Goal: Task Accomplishment & Management: Use online tool/utility

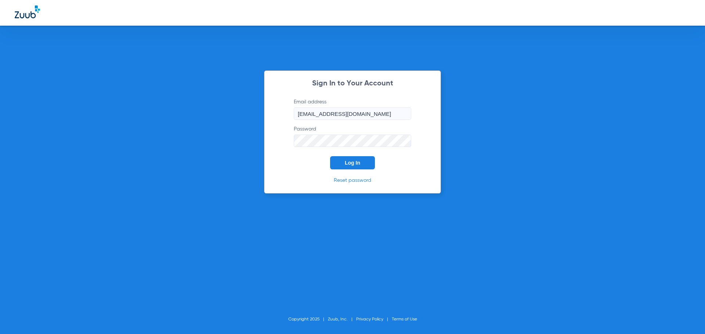
click at [348, 164] on span "Log In" at bounding box center [352, 163] width 15 height 6
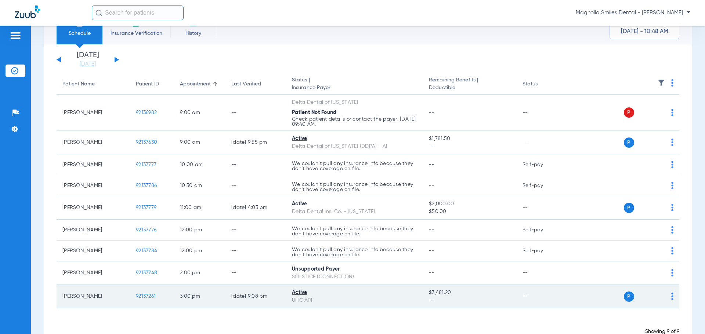
scroll to position [48, 0]
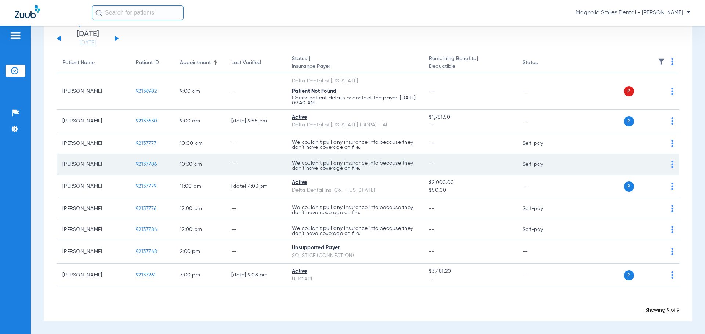
click at [148, 167] on span "92137786" at bounding box center [146, 164] width 21 height 5
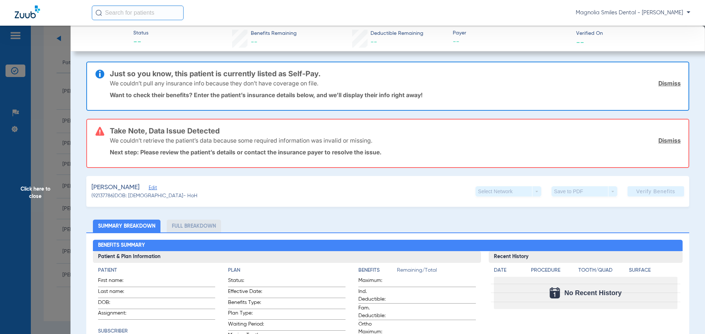
drag, startPoint x: 670, startPoint y: 140, endPoint x: 669, endPoint y: 117, distance: 22.8
click at [669, 140] on link "Dismiss" at bounding box center [669, 140] width 22 height 7
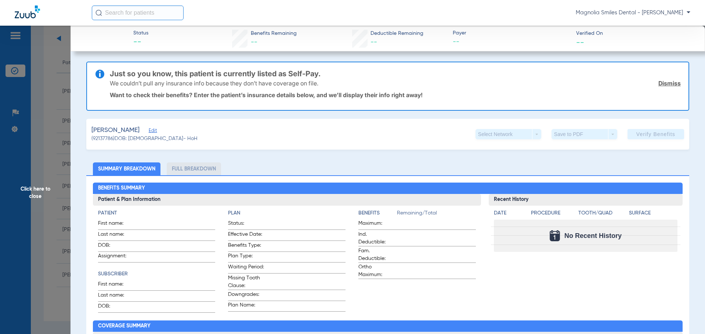
click at [664, 83] on link "Dismiss" at bounding box center [669, 83] width 22 height 7
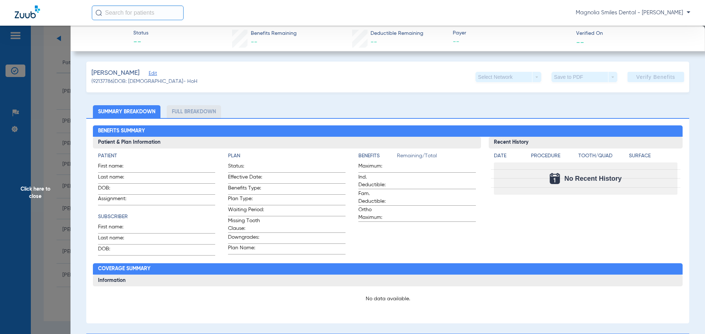
drag, startPoint x: 39, startPoint y: 109, endPoint x: 51, endPoint y: 104, distance: 13.3
click at [40, 109] on span "Click here to close" at bounding box center [35, 193] width 70 height 334
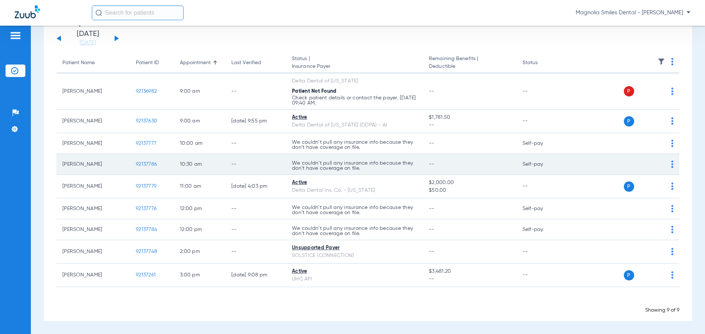
click at [670, 166] on td "P S" at bounding box center [622, 164] width 113 height 21
click at [669, 166] on td "P S" at bounding box center [622, 164] width 113 height 21
click at [671, 166] on img at bounding box center [672, 164] width 2 height 7
click at [667, 166] on div at bounding box center [352, 167] width 705 height 334
click at [671, 166] on img at bounding box center [672, 164] width 2 height 7
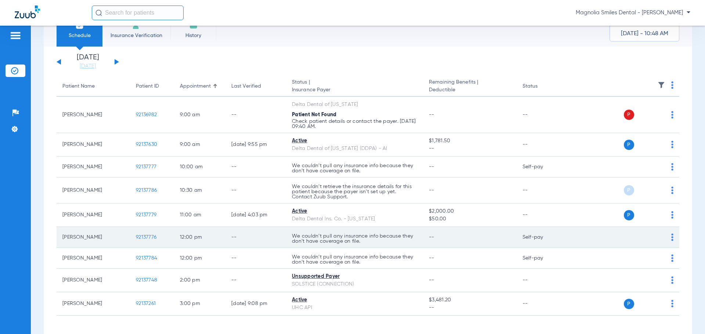
scroll to position [54, 0]
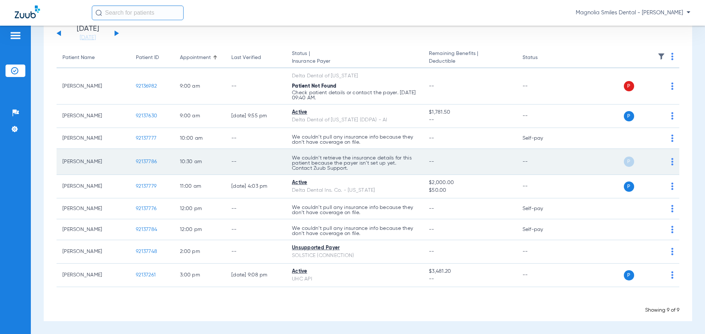
click at [671, 164] on img at bounding box center [672, 161] width 2 height 7
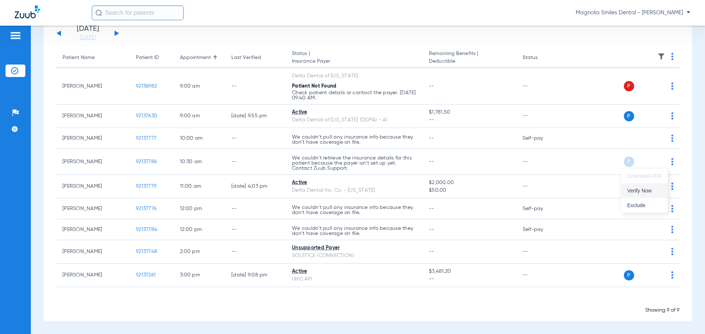
click at [638, 192] on span "Verify Now" at bounding box center [644, 190] width 35 height 5
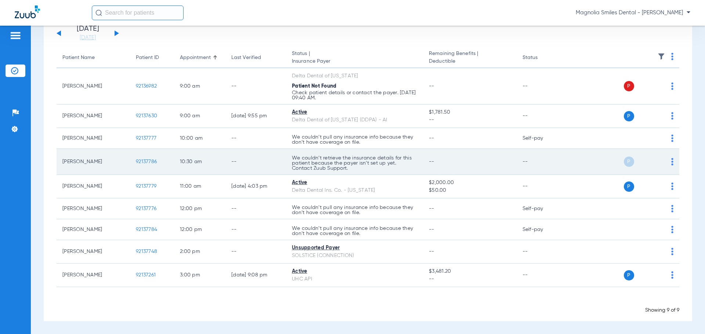
click at [671, 161] on img at bounding box center [672, 161] width 2 height 7
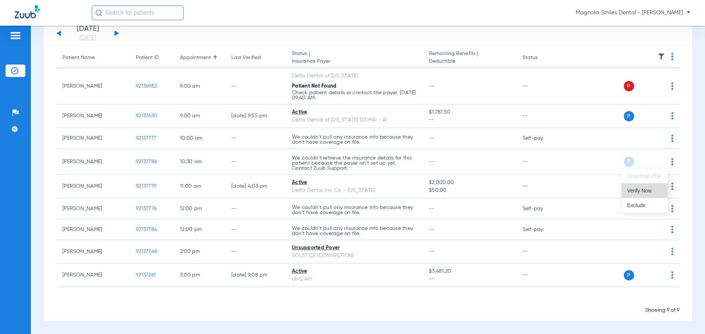
click at [650, 189] on span "Verify Now" at bounding box center [644, 190] width 35 height 5
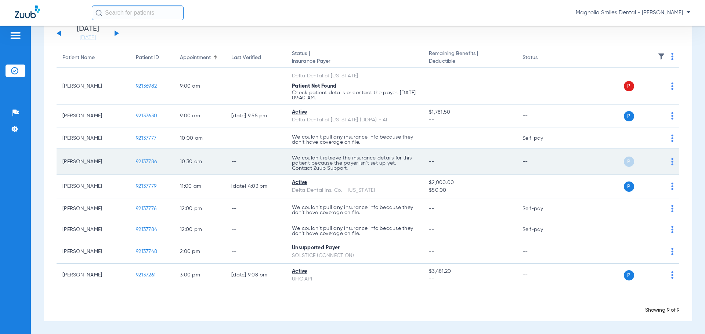
click at [665, 160] on div "P S" at bounding box center [620, 162] width 108 height 10
click at [665, 163] on div "P S" at bounding box center [620, 162] width 108 height 10
click at [671, 162] on img at bounding box center [672, 161] width 2 height 7
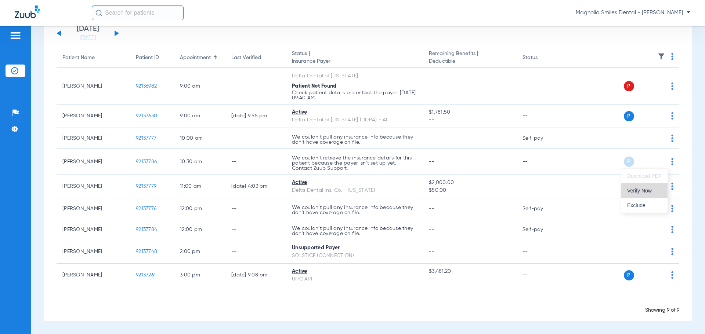
click at [648, 192] on span "Verify Now" at bounding box center [644, 190] width 35 height 5
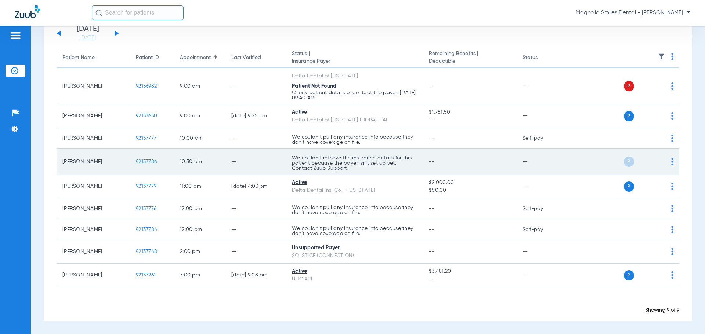
click at [668, 164] on td "P S" at bounding box center [622, 162] width 113 height 26
click at [668, 165] on td "P S" at bounding box center [622, 162] width 113 height 26
click at [671, 160] on img at bounding box center [672, 161] width 2 height 7
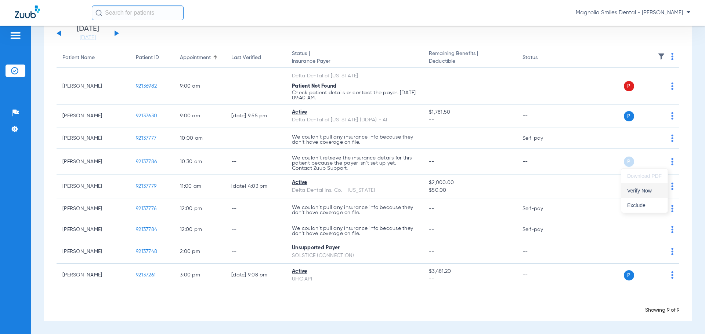
click at [644, 188] on button "Verify Now" at bounding box center [644, 191] width 46 height 15
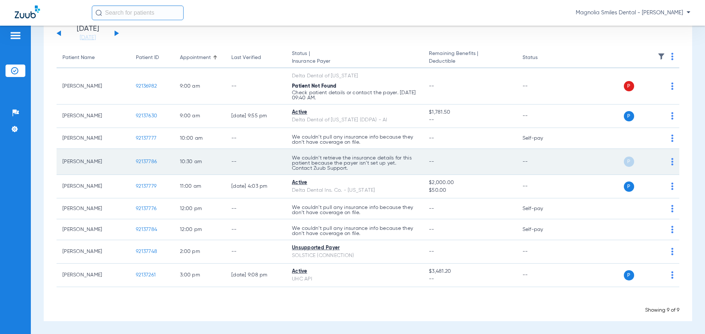
click at [669, 162] on td "P S" at bounding box center [622, 162] width 113 height 26
click at [671, 161] on img at bounding box center [672, 161] width 2 height 7
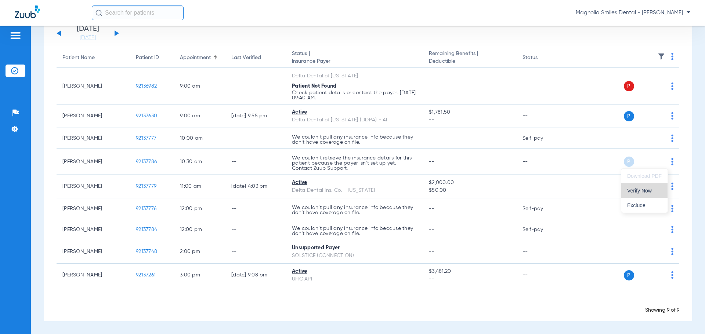
click at [638, 189] on span "Verify Now" at bounding box center [644, 190] width 35 height 5
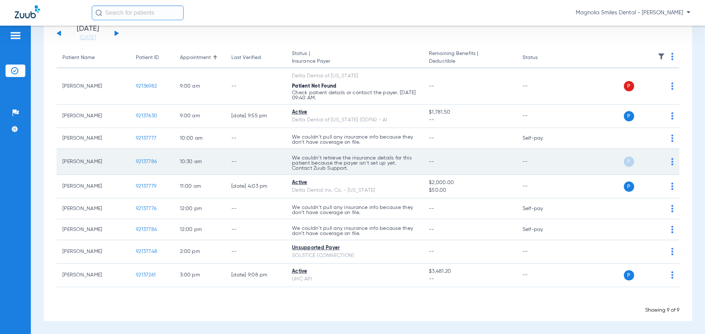
click at [671, 162] on img at bounding box center [672, 161] width 2 height 7
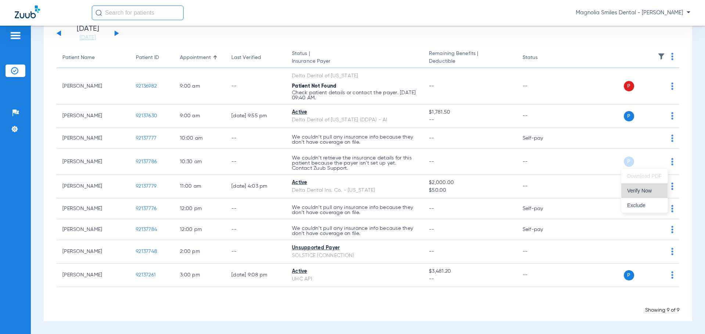
click at [641, 191] on span "Verify Now" at bounding box center [644, 190] width 35 height 5
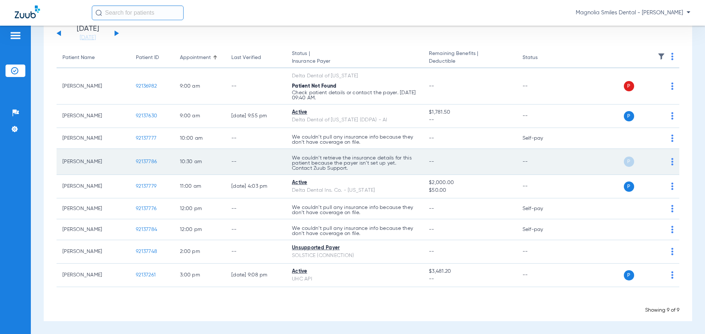
click at [671, 160] on img at bounding box center [672, 161] width 2 height 7
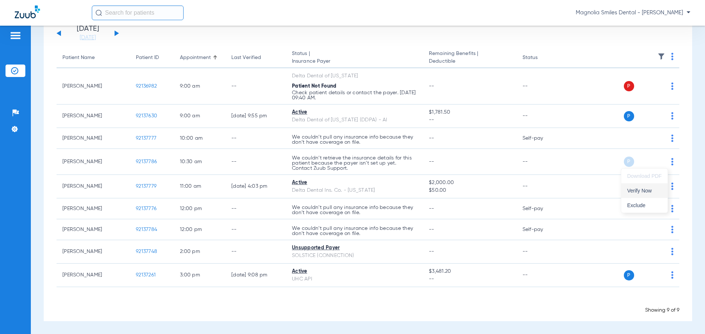
click at [638, 190] on span "Verify Now" at bounding box center [644, 190] width 35 height 5
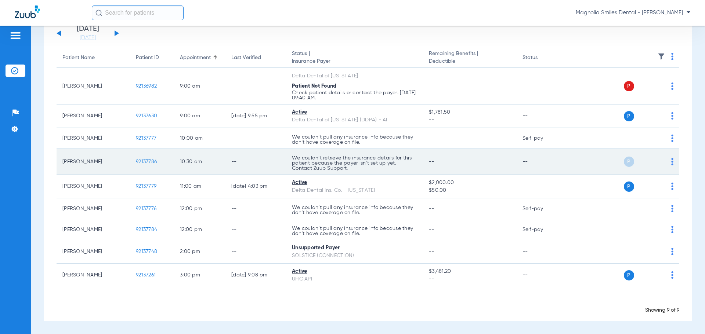
click at [669, 159] on td "P S" at bounding box center [622, 162] width 113 height 26
click at [671, 160] on img at bounding box center [672, 161] width 2 height 7
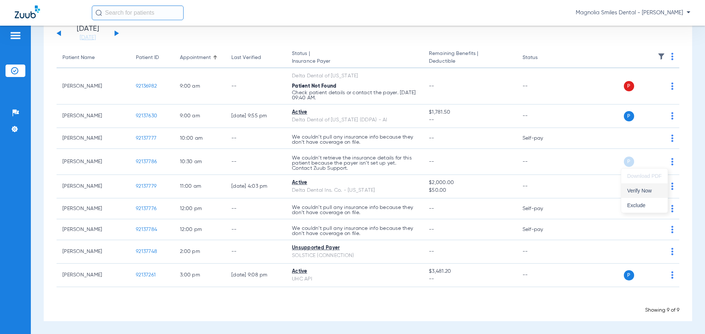
click at [645, 191] on span "Verify Now" at bounding box center [644, 190] width 35 height 5
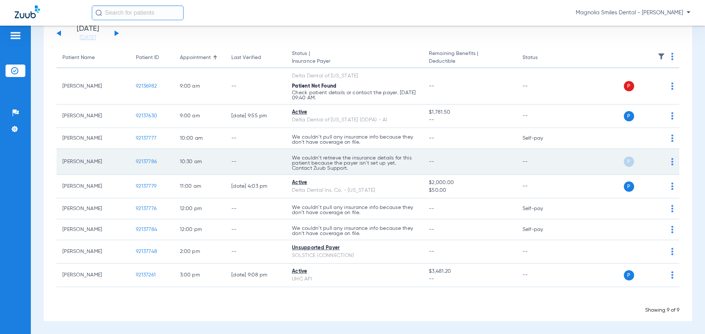
click at [671, 158] on img at bounding box center [672, 161] width 2 height 7
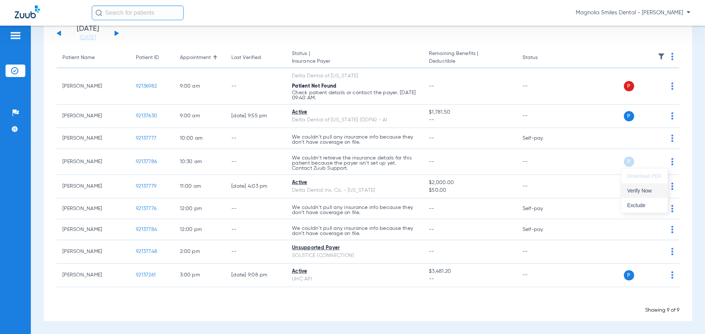
click at [638, 189] on span "Verify Now" at bounding box center [644, 190] width 35 height 5
